Goal: Transaction & Acquisition: Purchase product/service

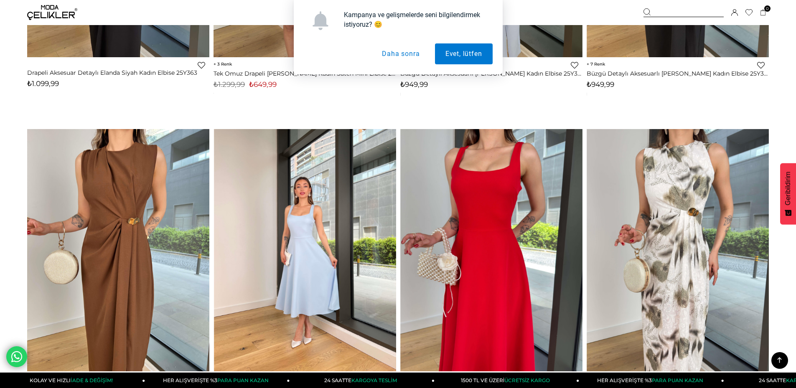
scroll to position [6139, 0]
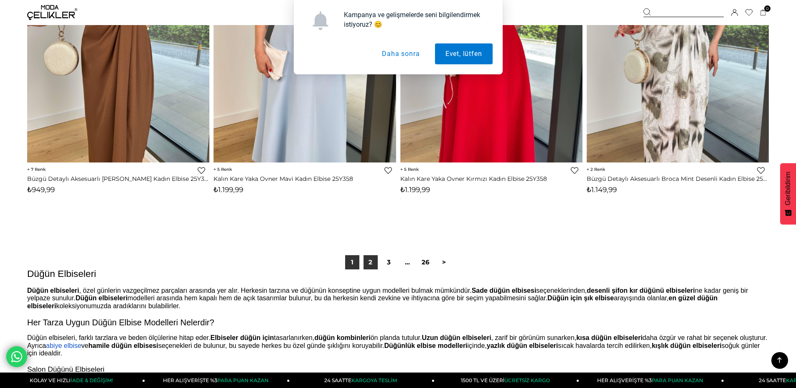
click at [369, 260] on link "2" at bounding box center [370, 262] width 14 height 14
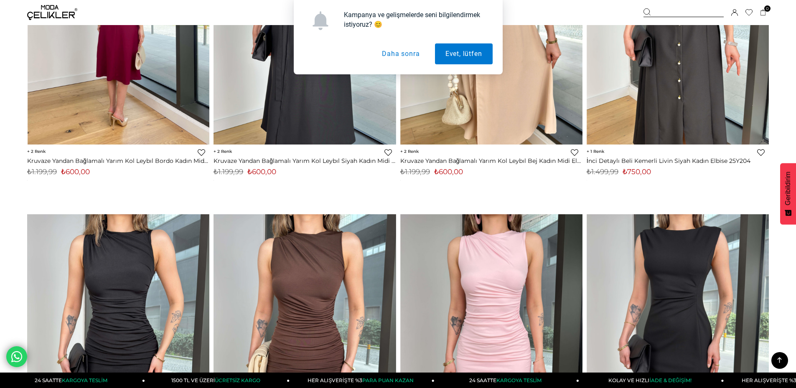
scroll to position [3090, 0]
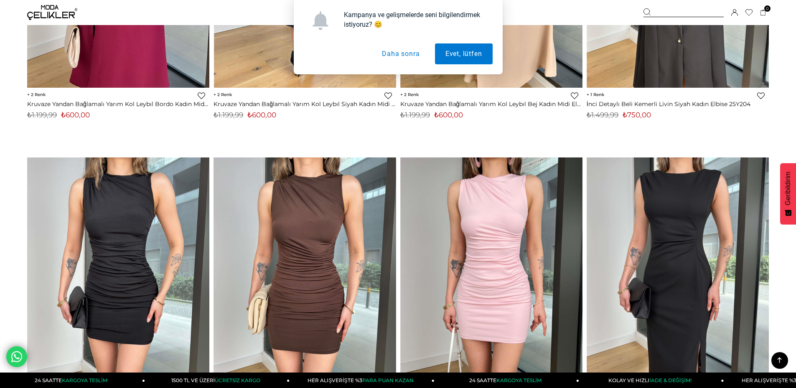
click at [407, 61] on button "Daha sonra" at bounding box center [400, 53] width 58 height 21
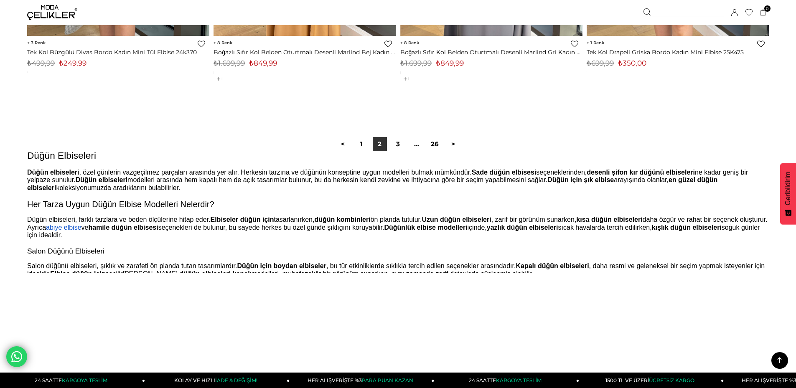
scroll to position [6306, 0]
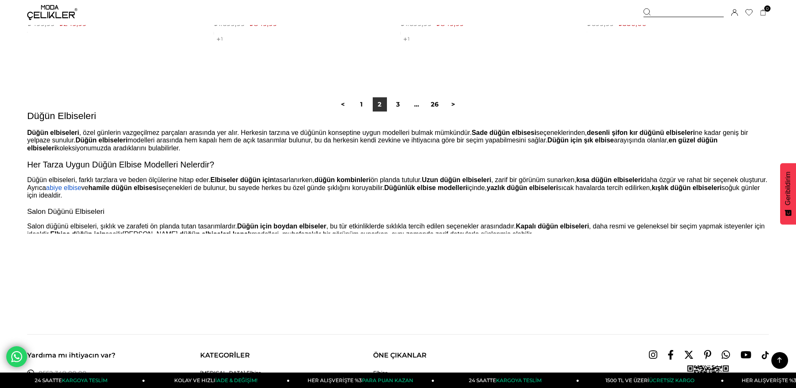
click at [389, 102] on div "< 1 2 3 ... 26 >" at bounding box center [398, 104] width 129 height 14
click at [392, 103] on link "3" at bounding box center [398, 104] width 14 height 14
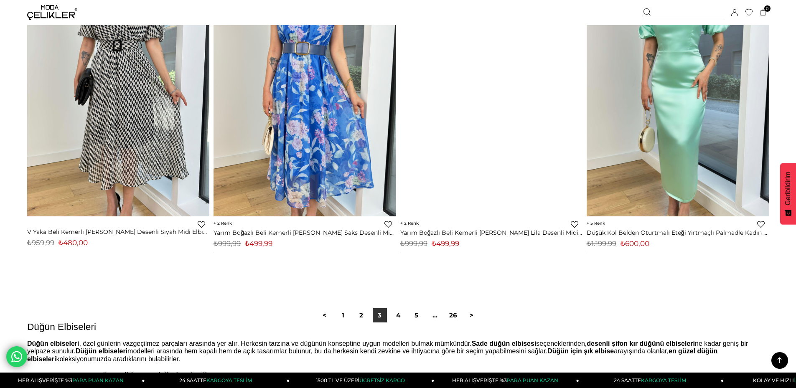
scroll to position [6097, 0]
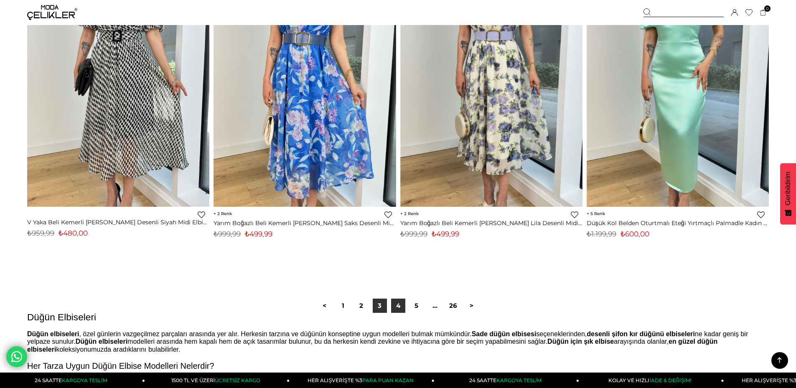
click at [403, 304] on link "4" at bounding box center [398, 306] width 14 height 14
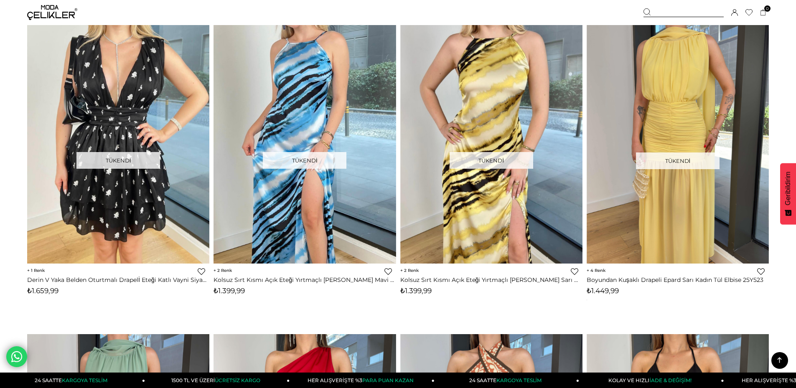
scroll to position [5805, 0]
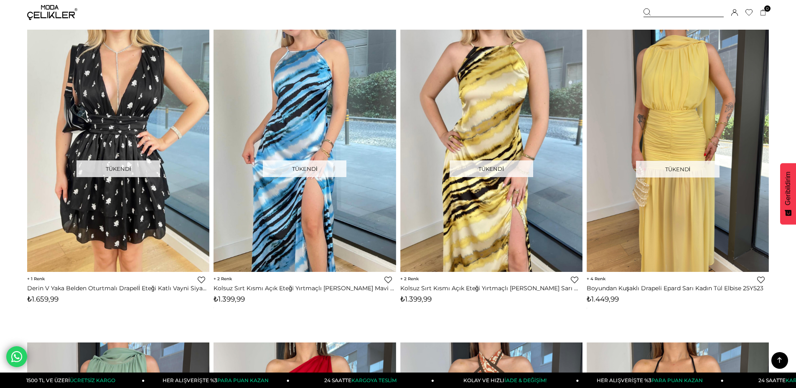
click at [778, 363] on icon at bounding box center [779, 360] width 10 height 10
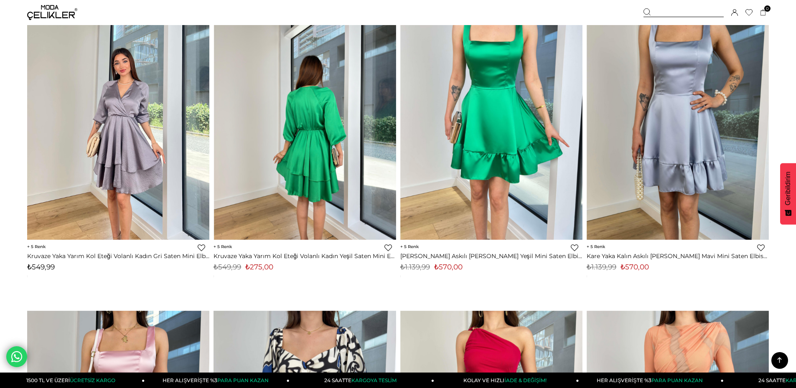
scroll to position [585, 0]
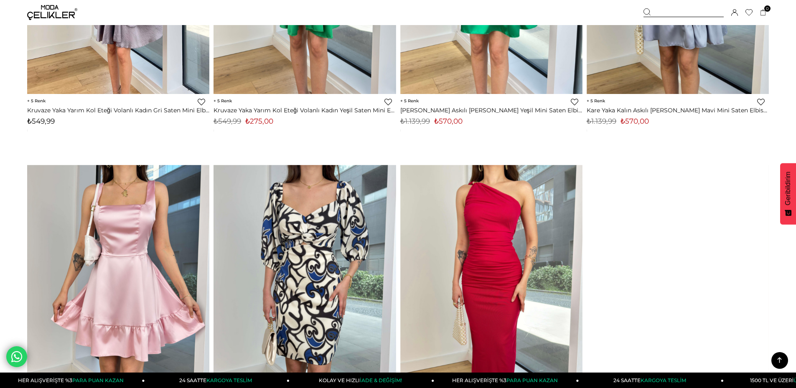
click at [783, 358] on icon at bounding box center [779, 360] width 10 height 10
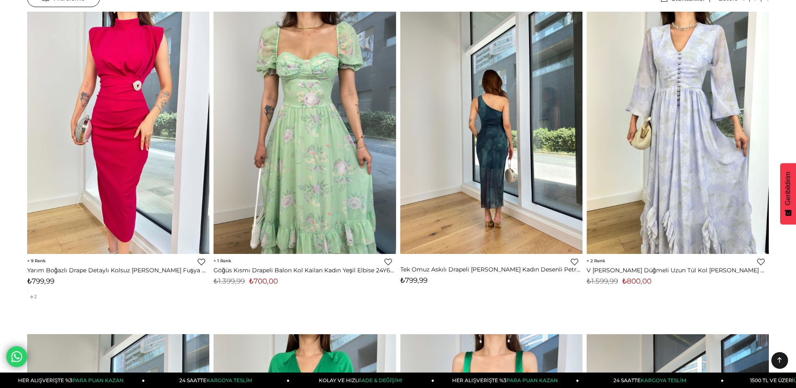
scroll to position [0, 0]
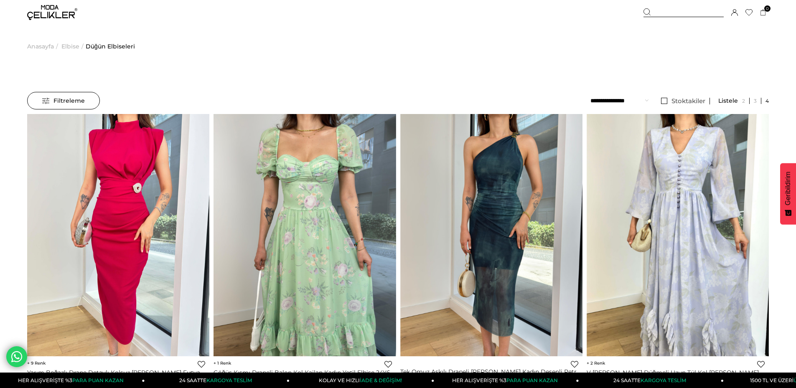
click at [68, 48] on span "Elbise" at bounding box center [70, 46] width 18 height 43
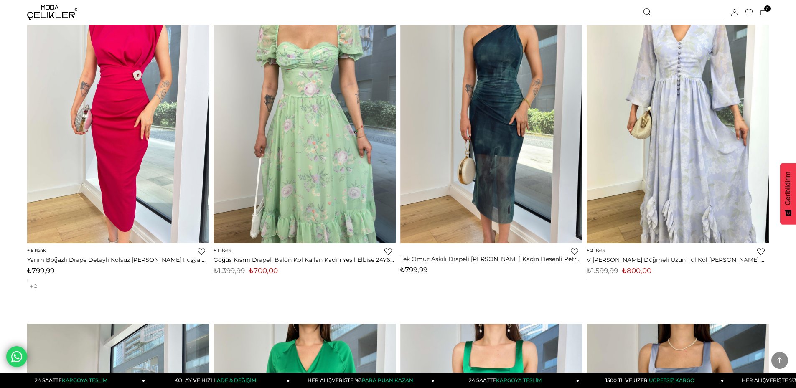
scroll to position [125, 0]
